Goal: Transaction & Acquisition: Download file/media

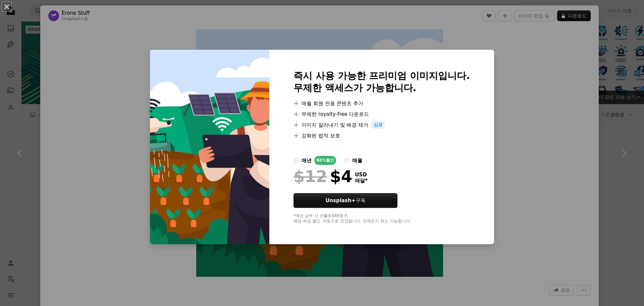
scroll to position [134, 0]
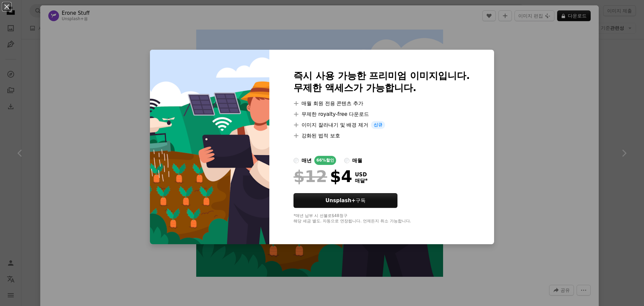
click at [512, 84] on div "An X shape 즉시 사용 가능한 프리미엄 이미지입니다. 무제한 액세스가 가능합니다. A plus sign 매월 회원 전용 콘텐츠 추가 A…" at bounding box center [322, 153] width 644 height 306
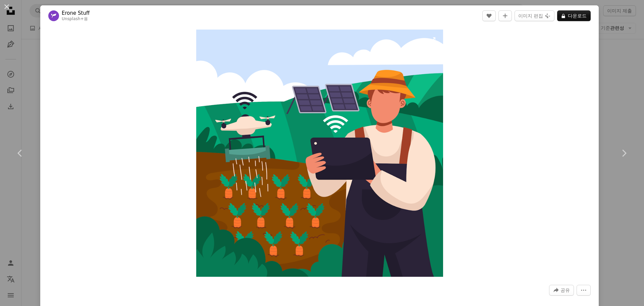
click at [360, 204] on img "이 이미지 확대" at bounding box center [319, 153] width 247 height 247
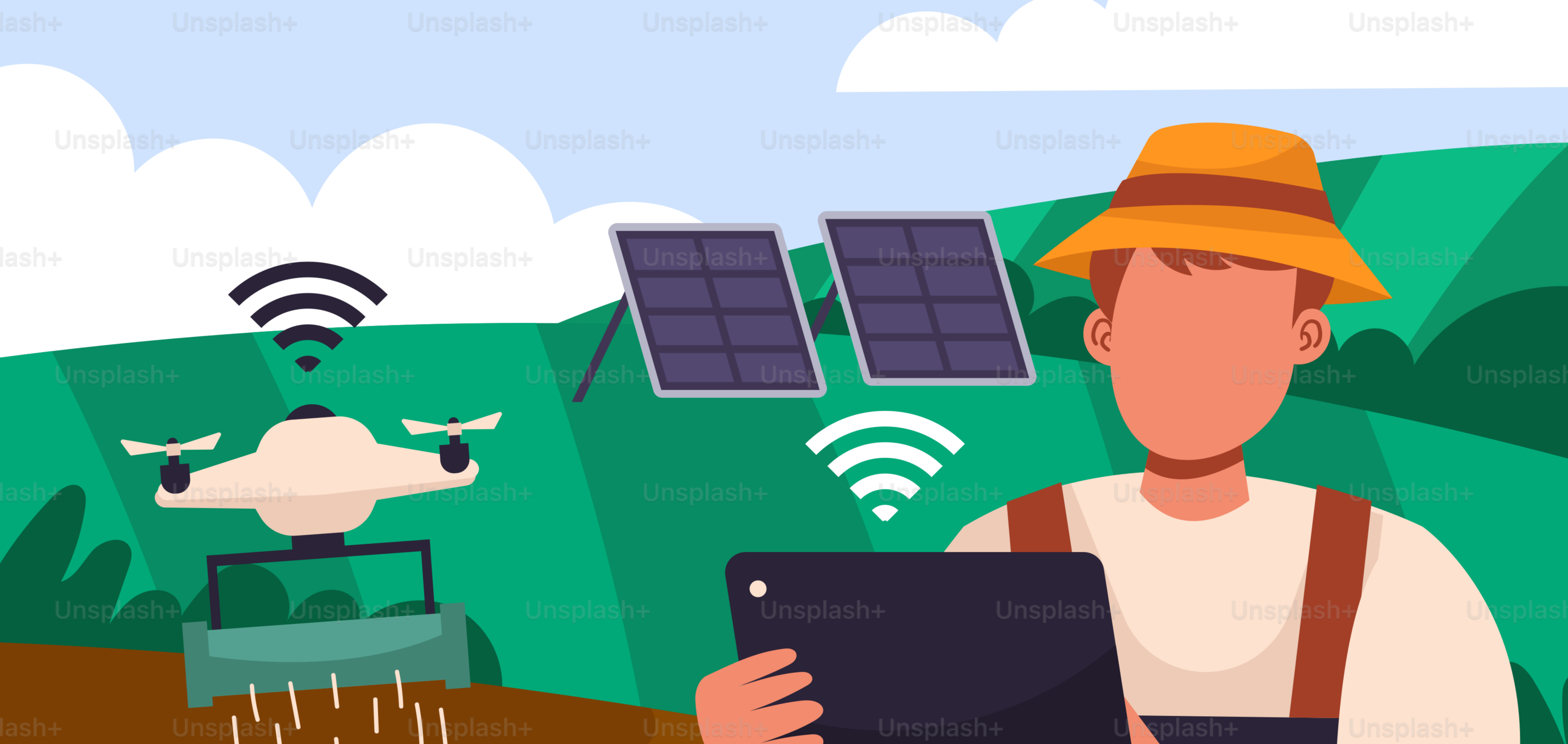
scroll to position [100, 0]
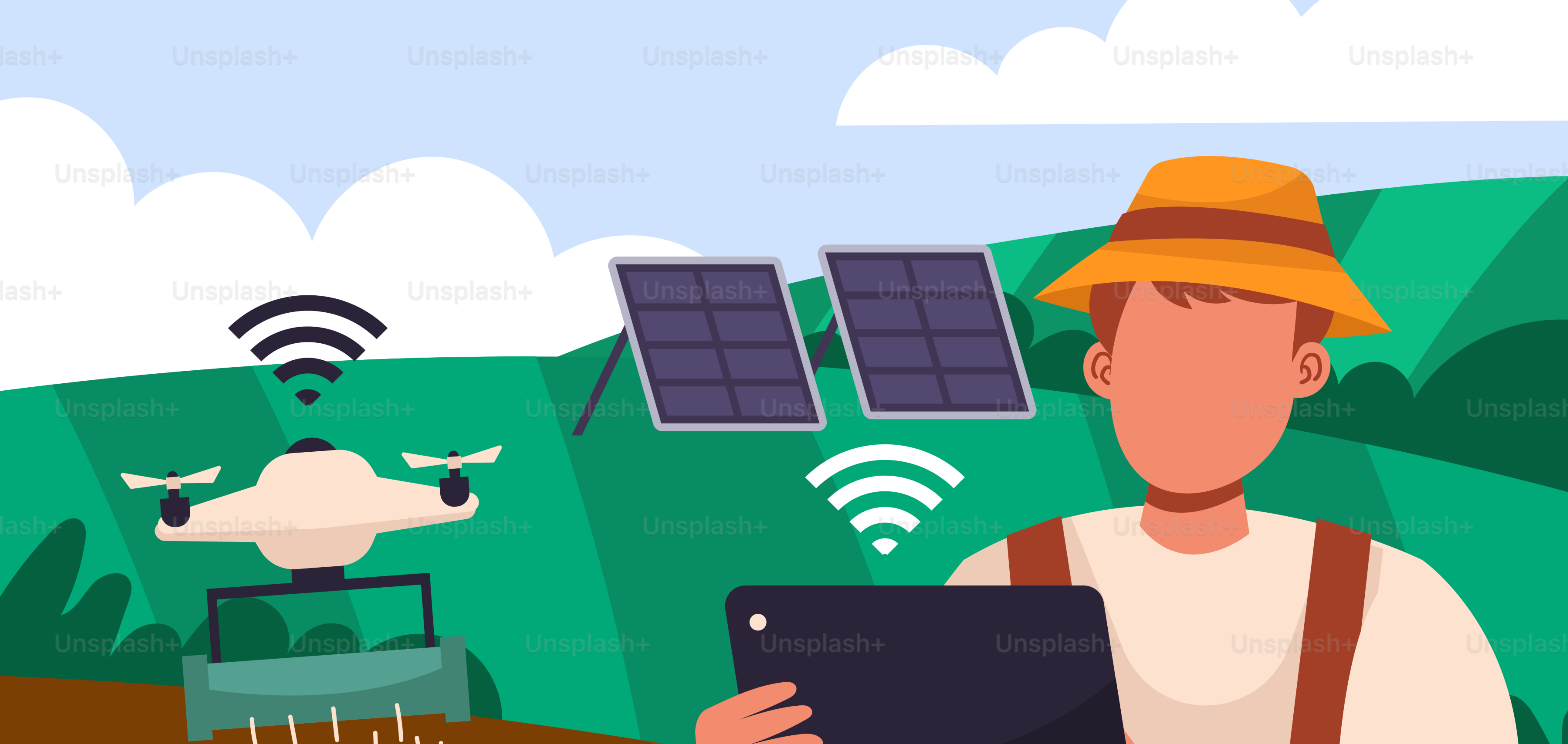
click at [392, 175] on img "이 이미지 축소" at bounding box center [784, 684] width 1569 height 1569
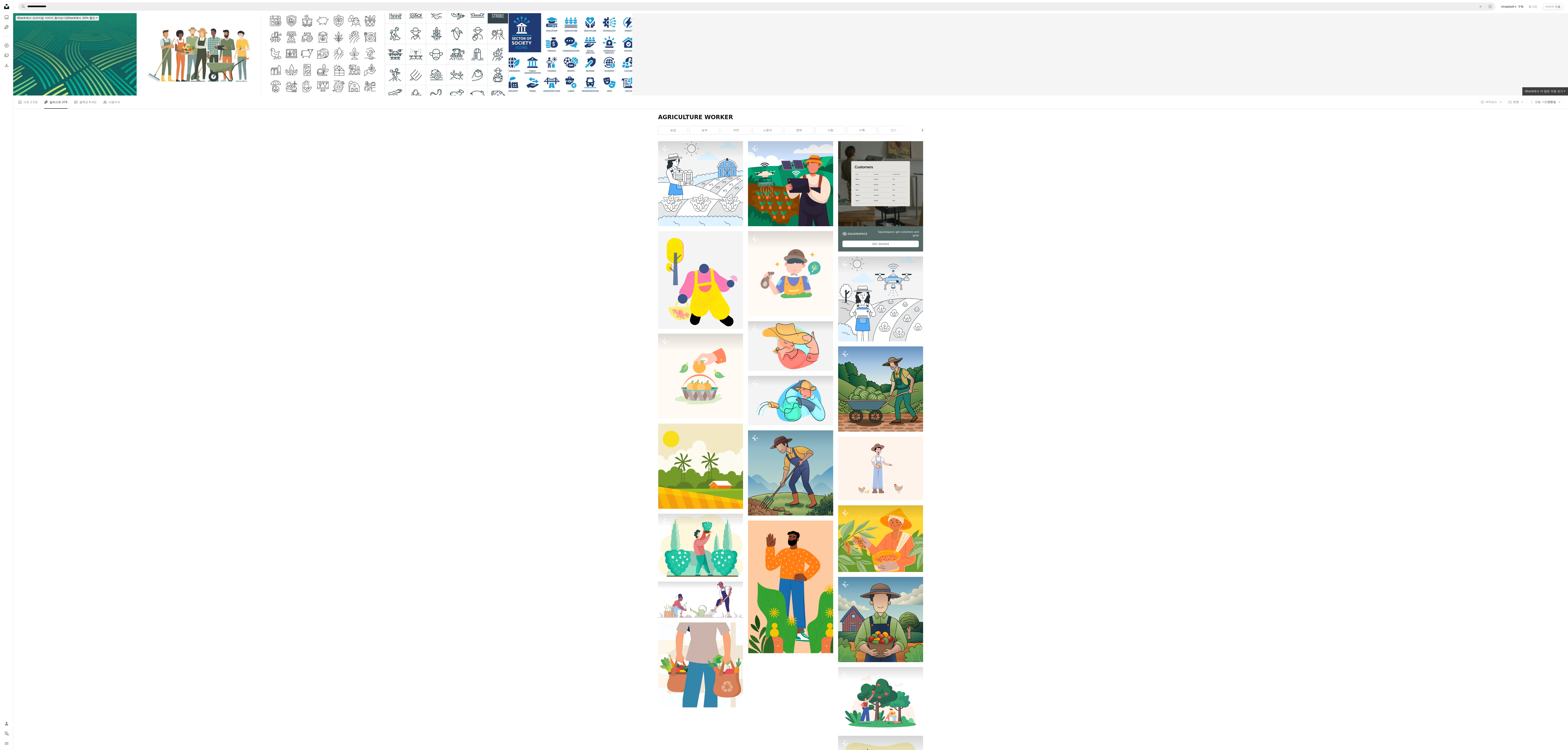
click at [395, 174] on div "Plus sign for Unsplash+ A heart A plus sign [DOMAIN_NAME] Unsplash+ 용 A lock 다운…" at bounding box center [791, 481] width 265 height 680
click at [395, 180] on img at bounding box center [790, 184] width 85 height 85
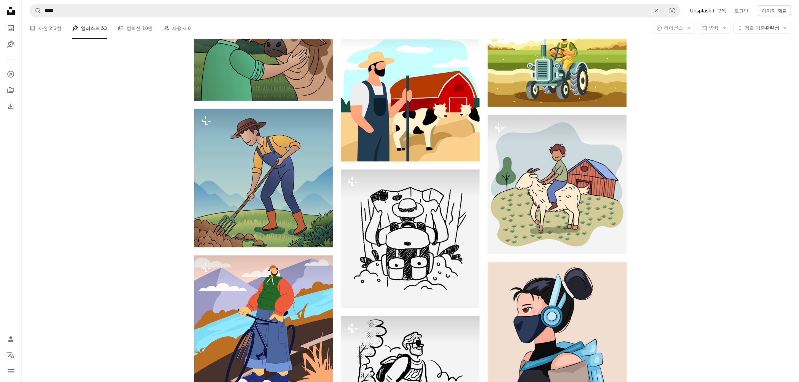
scroll to position [249, 0]
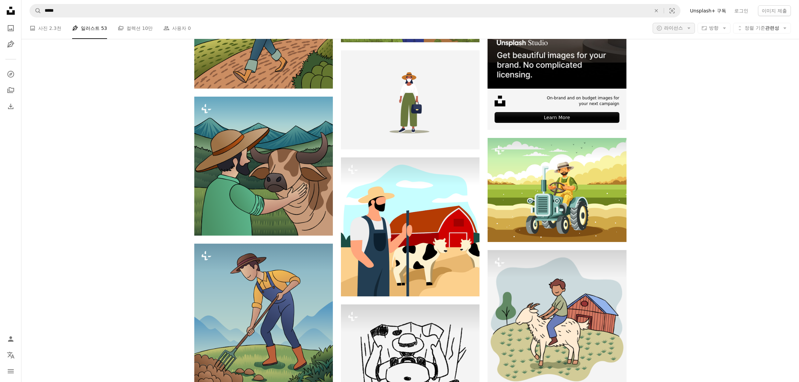
click at [644, 27] on icon "Arrow down" at bounding box center [689, 28] width 6 height 6
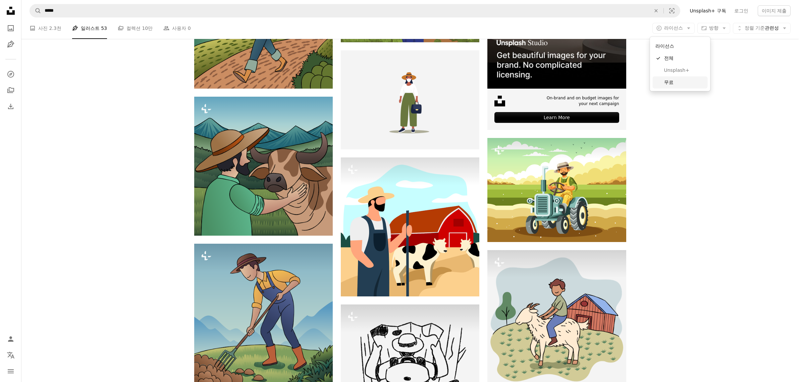
click at [644, 82] on span "무료" at bounding box center [684, 82] width 41 height 7
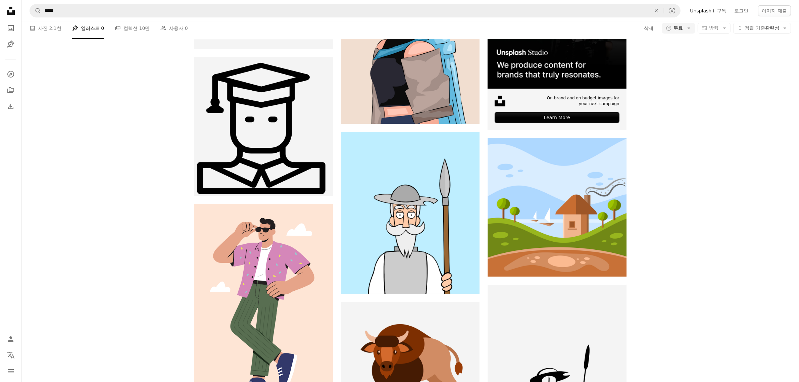
scroll to position [1077, 0]
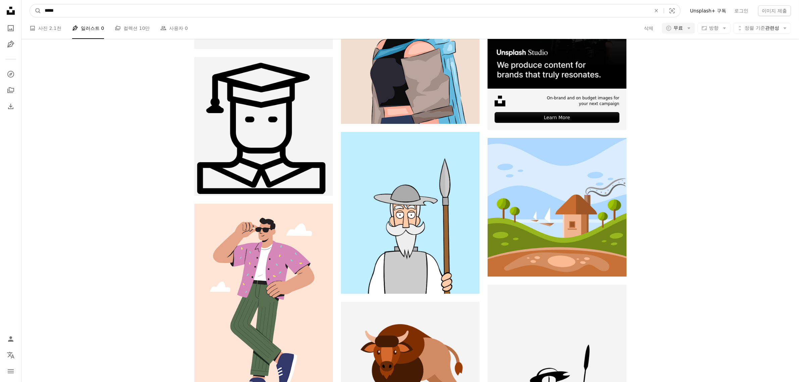
click at [184, 15] on input "*****" at bounding box center [344, 10] width 607 height 13
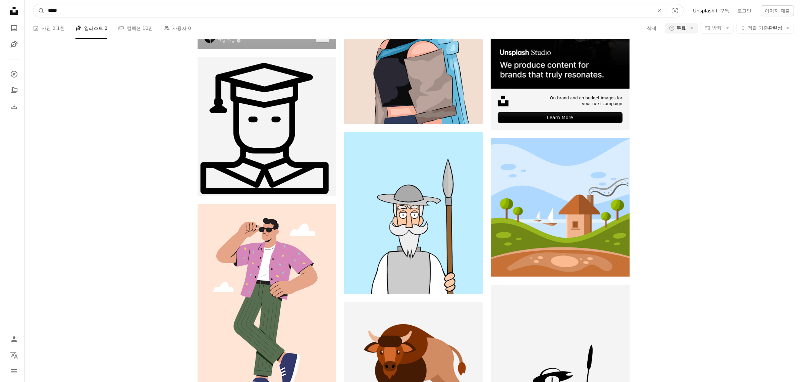
scroll to position [0, 0]
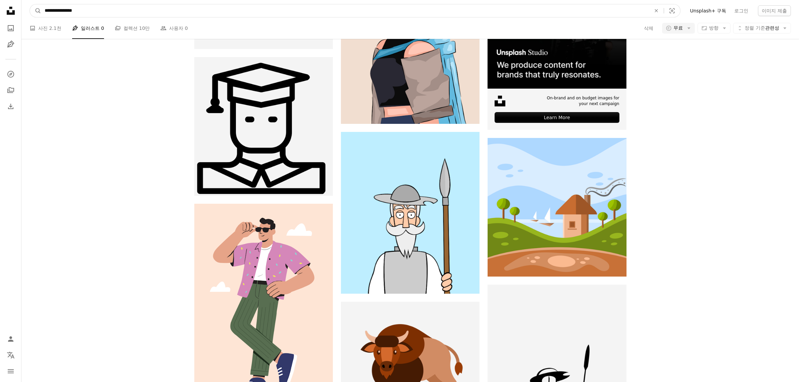
type input "**********"
click button "A magnifying glass" at bounding box center [35, 10] width 11 height 13
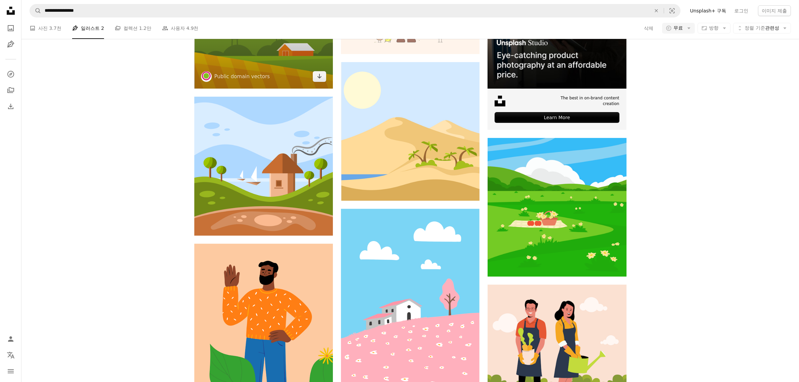
click at [257, 89] on img at bounding box center [263, 19] width 139 height 139
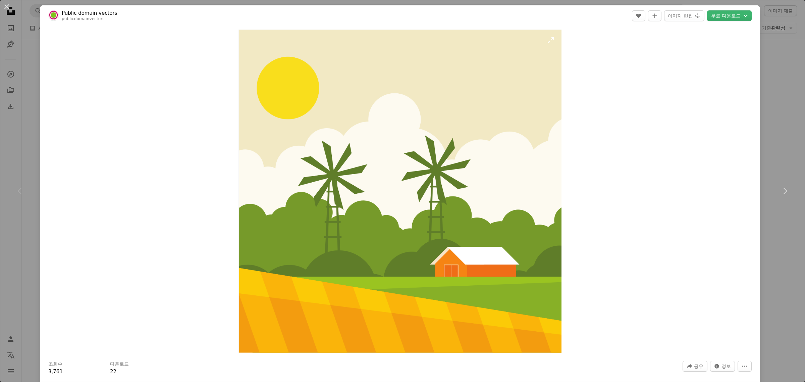
click at [442, 171] on img "이 이미지 확대" at bounding box center [399, 191] width 323 height 323
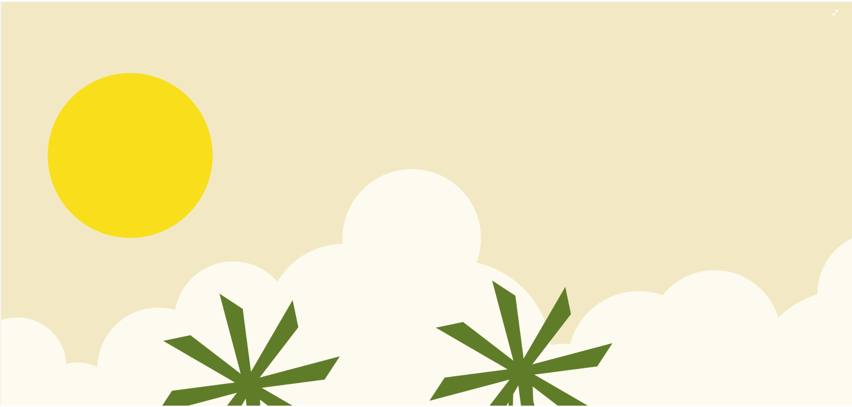
scroll to position [205, 0]
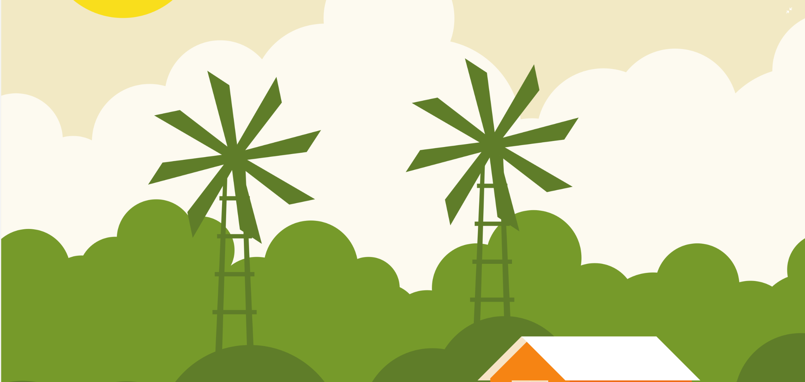
click at [349, 241] on img "이 이미지 축소" at bounding box center [403, 197] width 806 height 806
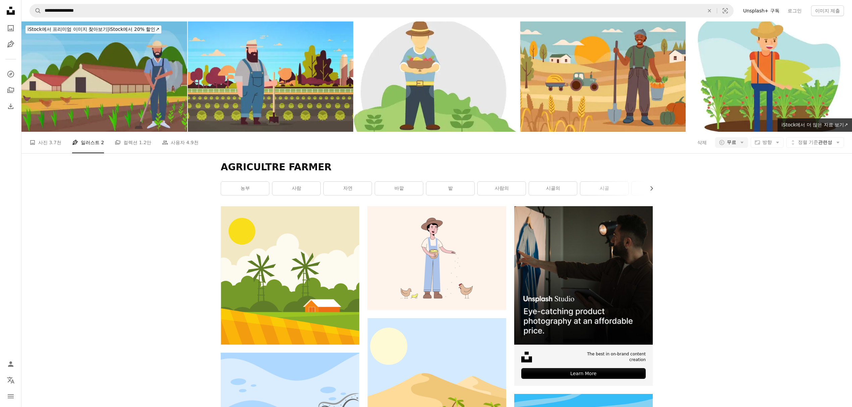
click at [142, 93] on img at bounding box center [104, 76] width 166 height 110
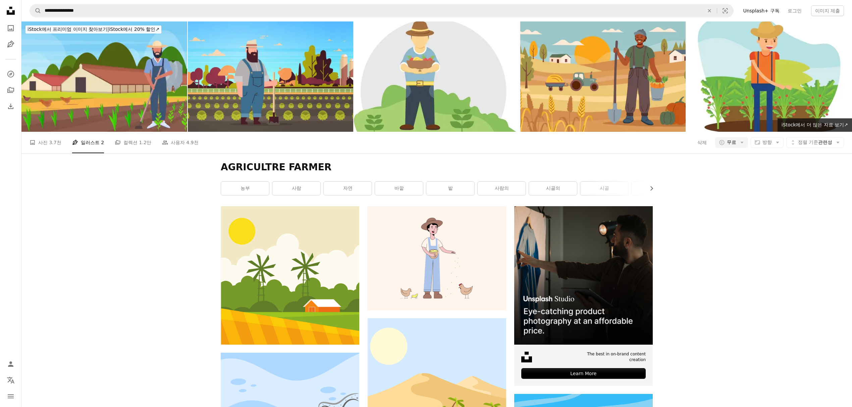
scroll to position [492, 0]
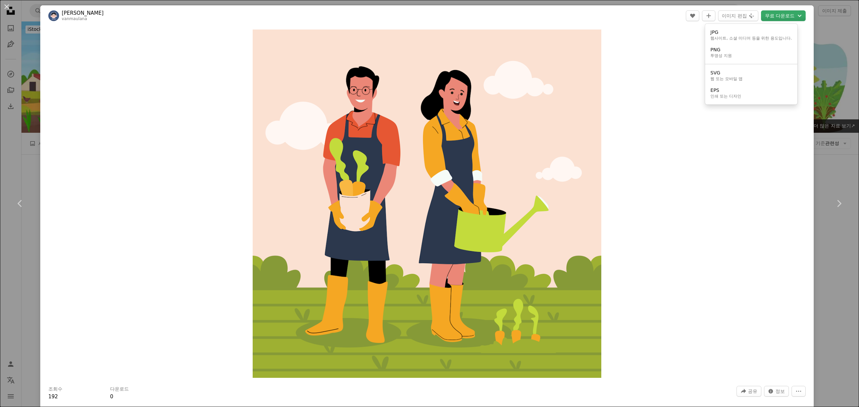
click at [644, 16] on button "무료 다운로드 Chevron down" at bounding box center [783, 15] width 45 height 11
click at [644, 31] on div "JPG" at bounding box center [751, 32] width 82 height 7
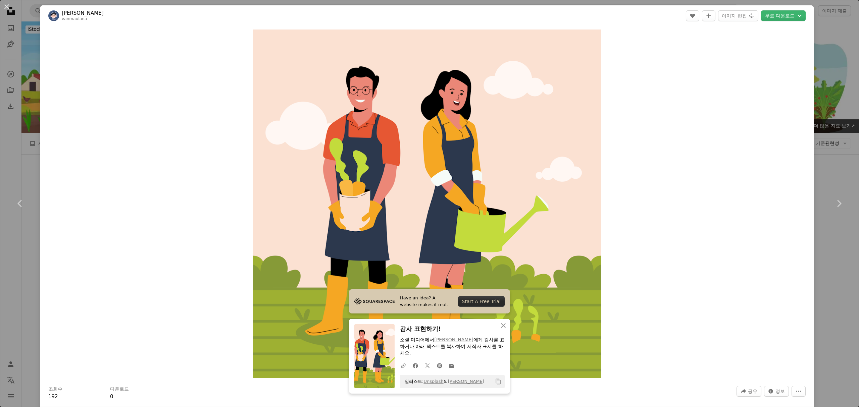
click at [203, 168] on div "Zoom in" at bounding box center [426, 203] width 773 height 355
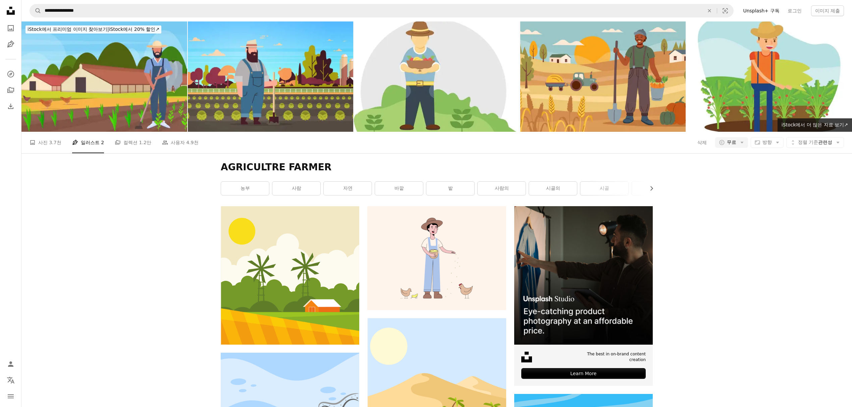
scroll to position [1247, 0]
